Goal: Check status: Check status

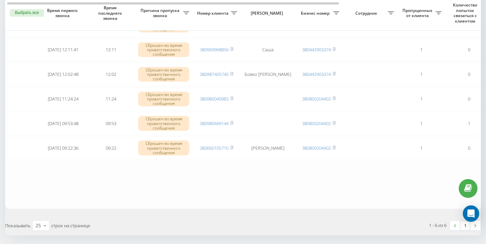
scroll to position [80, 0]
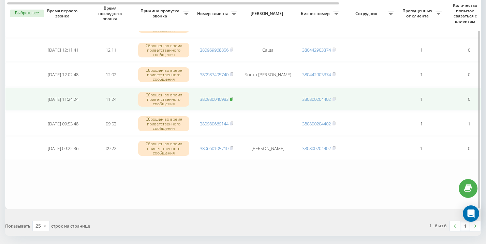
click at [232, 98] on rect at bounding box center [231, 99] width 2 height 3
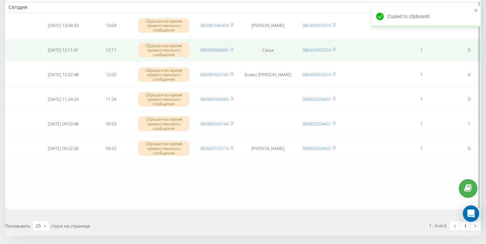
scroll to position [0, 0]
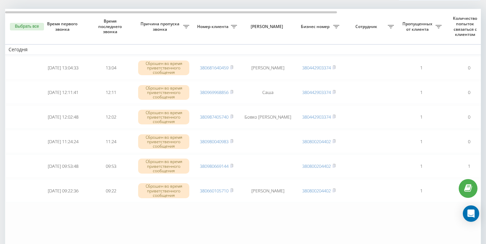
scroll to position [46, 0]
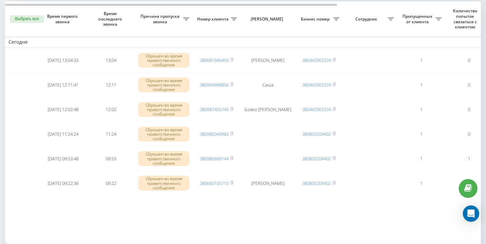
click at [232, 108] on rect at bounding box center [231, 109] width 2 height 3
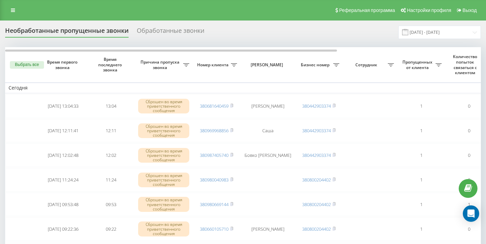
click at [232, 105] on rect at bounding box center [231, 105] width 2 height 3
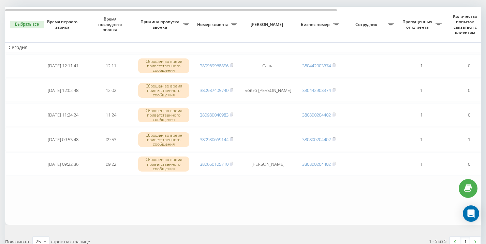
scroll to position [39, 0]
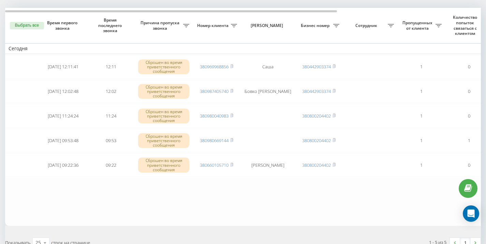
click at [232, 115] on rect at bounding box center [231, 115] width 2 height 3
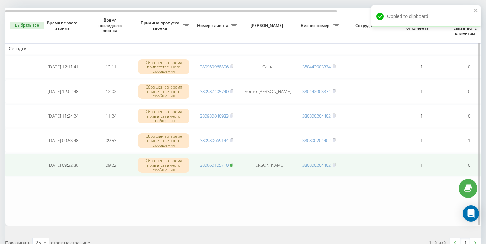
click at [232, 164] on rect at bounding box center [231, 164] width 2 height 3
